Goal: Task Accomplishment & Management: Complete application form

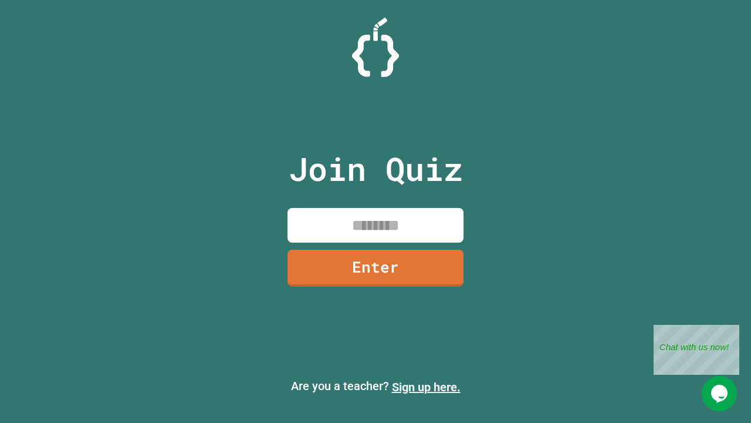
click at [426, 387] on link "Sign up here." at bounding box center [426, 387] width 69 height 14
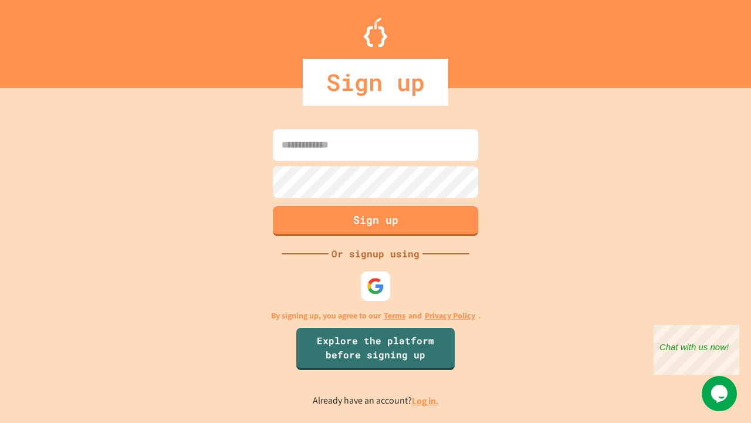
click at [426, 400] on link "Log in." at bounding box center [425, 400] width 27 height 12
